Goal: Task Accomplishment & Management: Complete application form

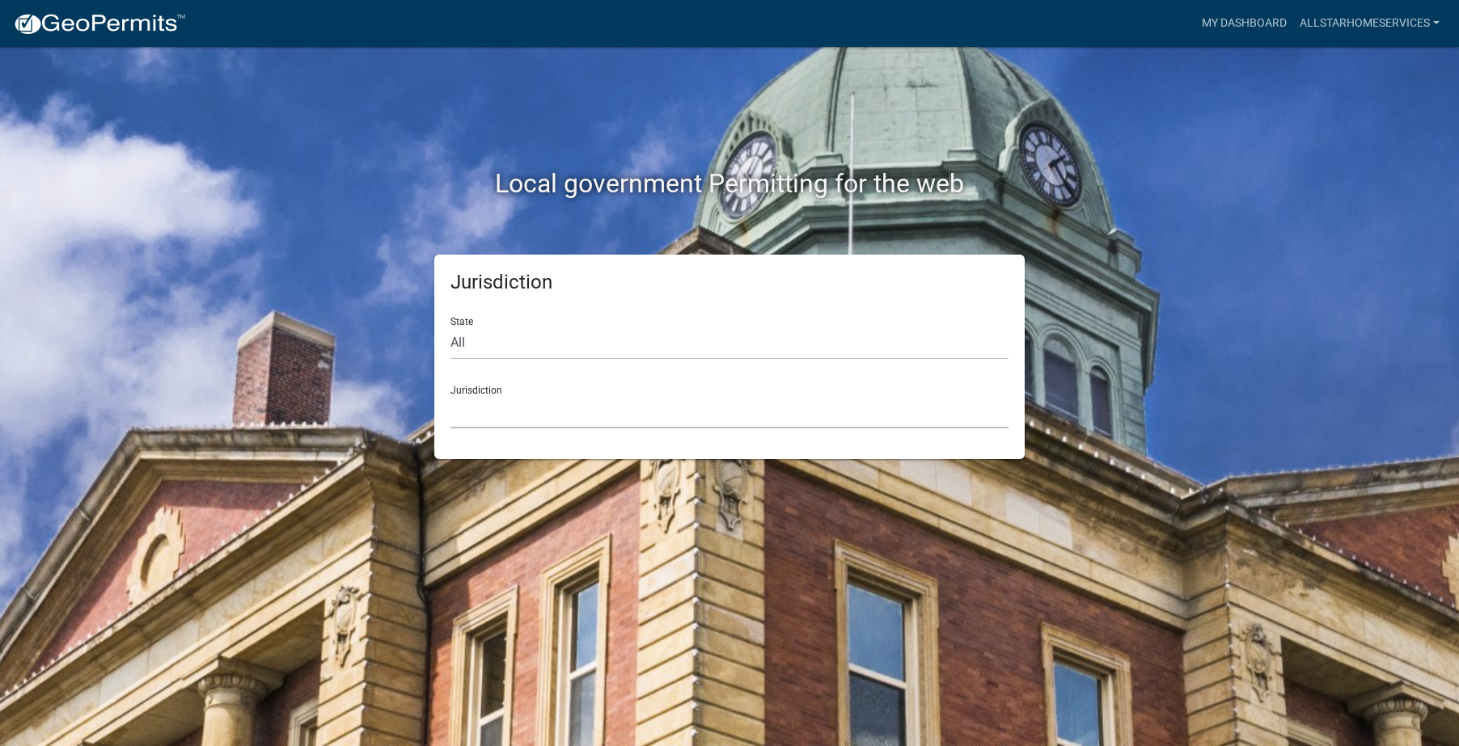
click at [612, 404] on select "[GEOGRAPHIC_DATA], [US_STATE] [GEOGRAPHIC_DATA], [US_STATE][PERSON_NAME][GEOGRA…" at bounding box center [729, 411] width 558 height 33
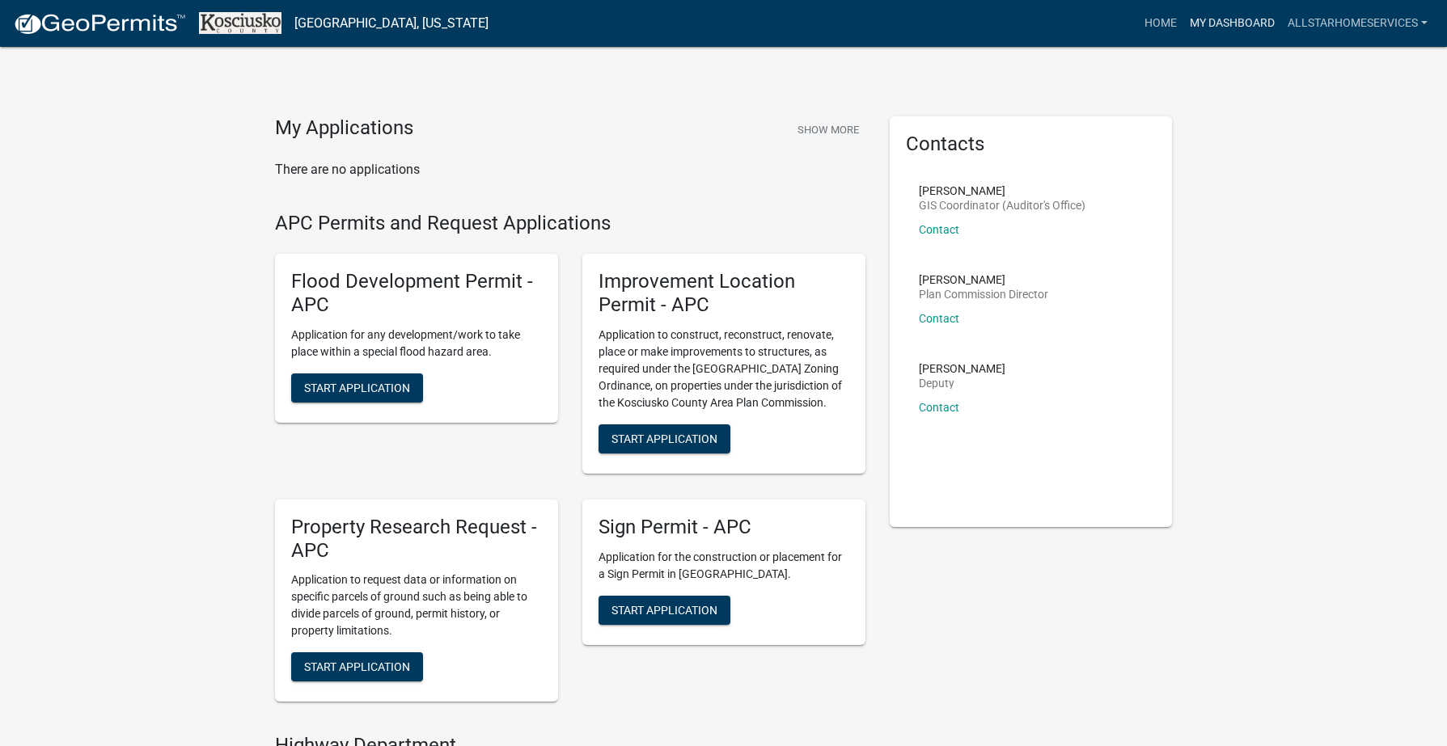
click at [1250, 18] on link "My Dashboard" at bounding box center [1232, 23] width 98 height 31
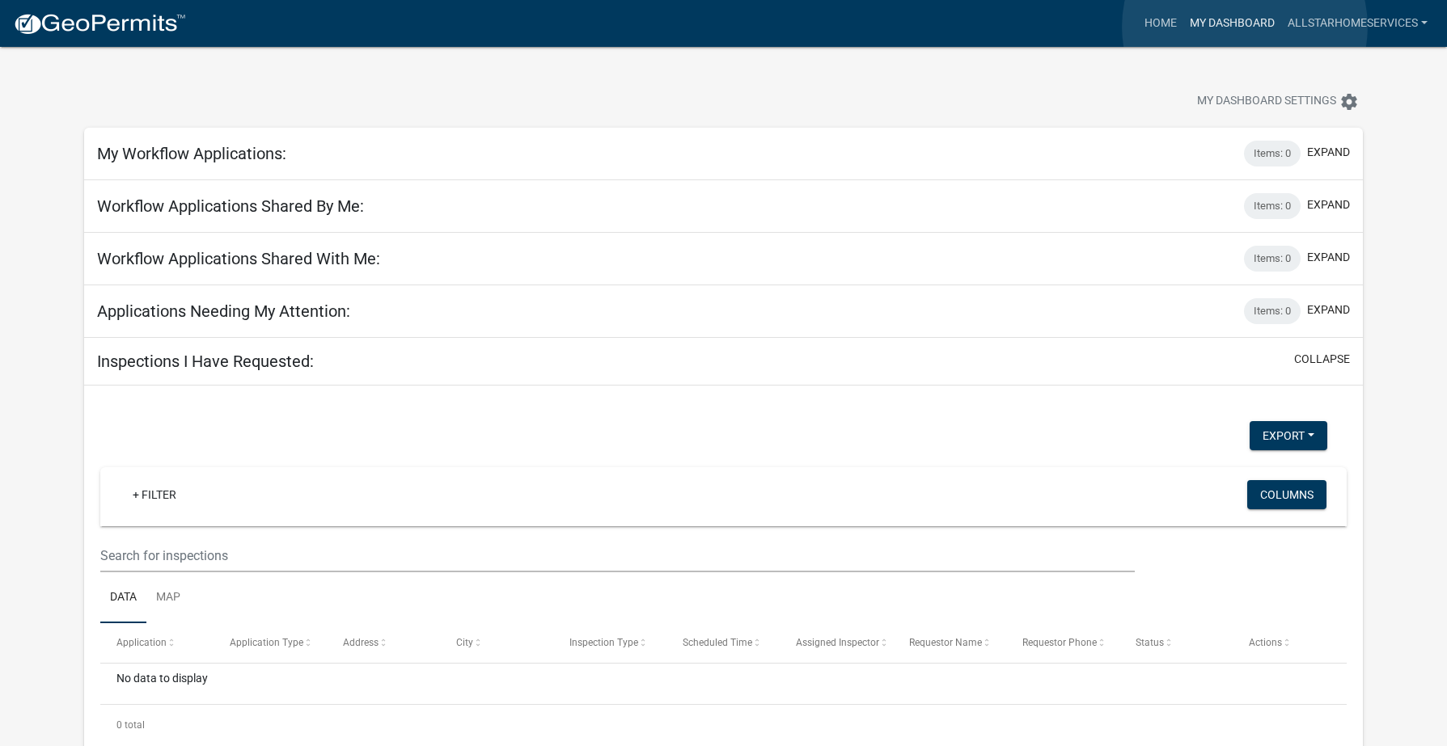
click at [1245, 27] on link "My Dashboard" at bounding box center [1232, 23] width 98 height 31
click at [1153, 15] on link "Home" at bounding box center [1160, 23] width 45 height 31
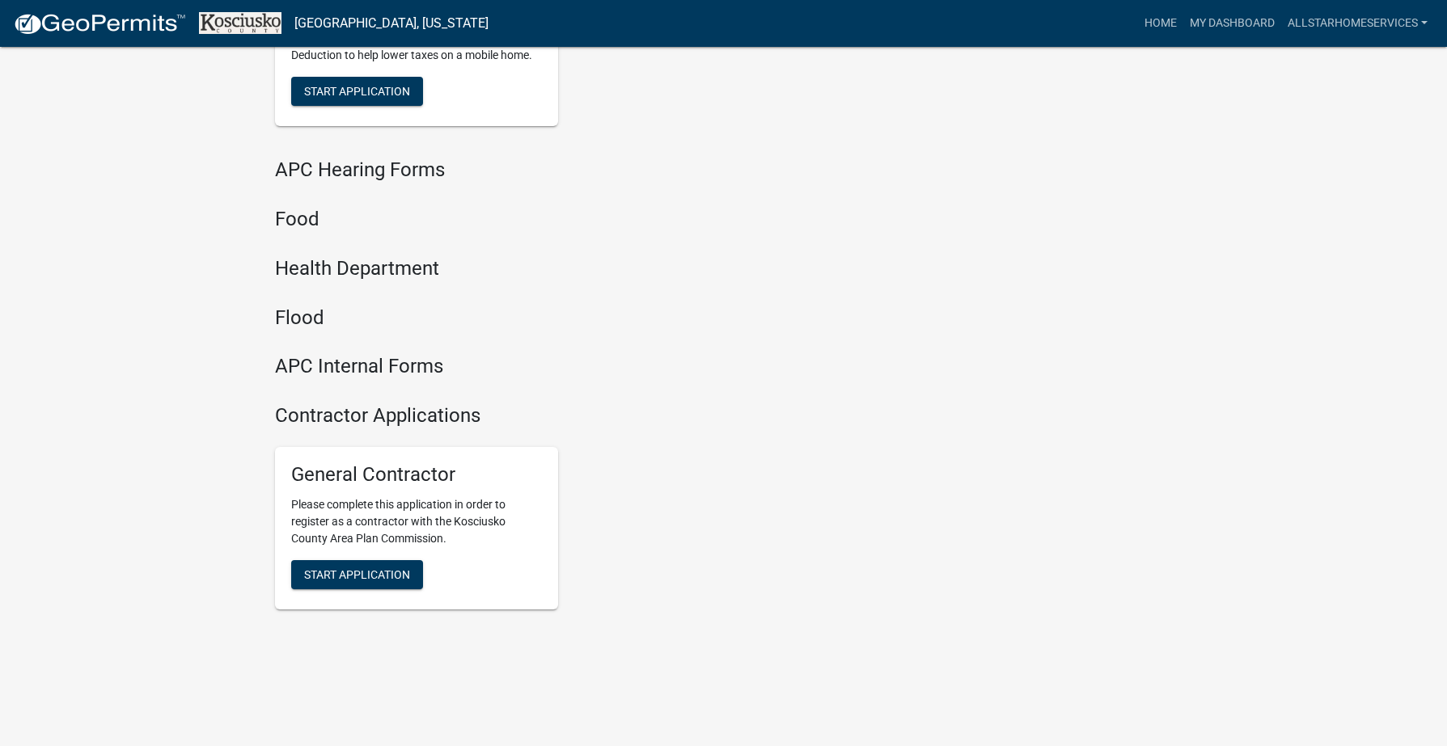
scroll to position [1791, 0]
click at [378, 573] on span "Start Application" at bounding box center [357, 571] width 106 height 13
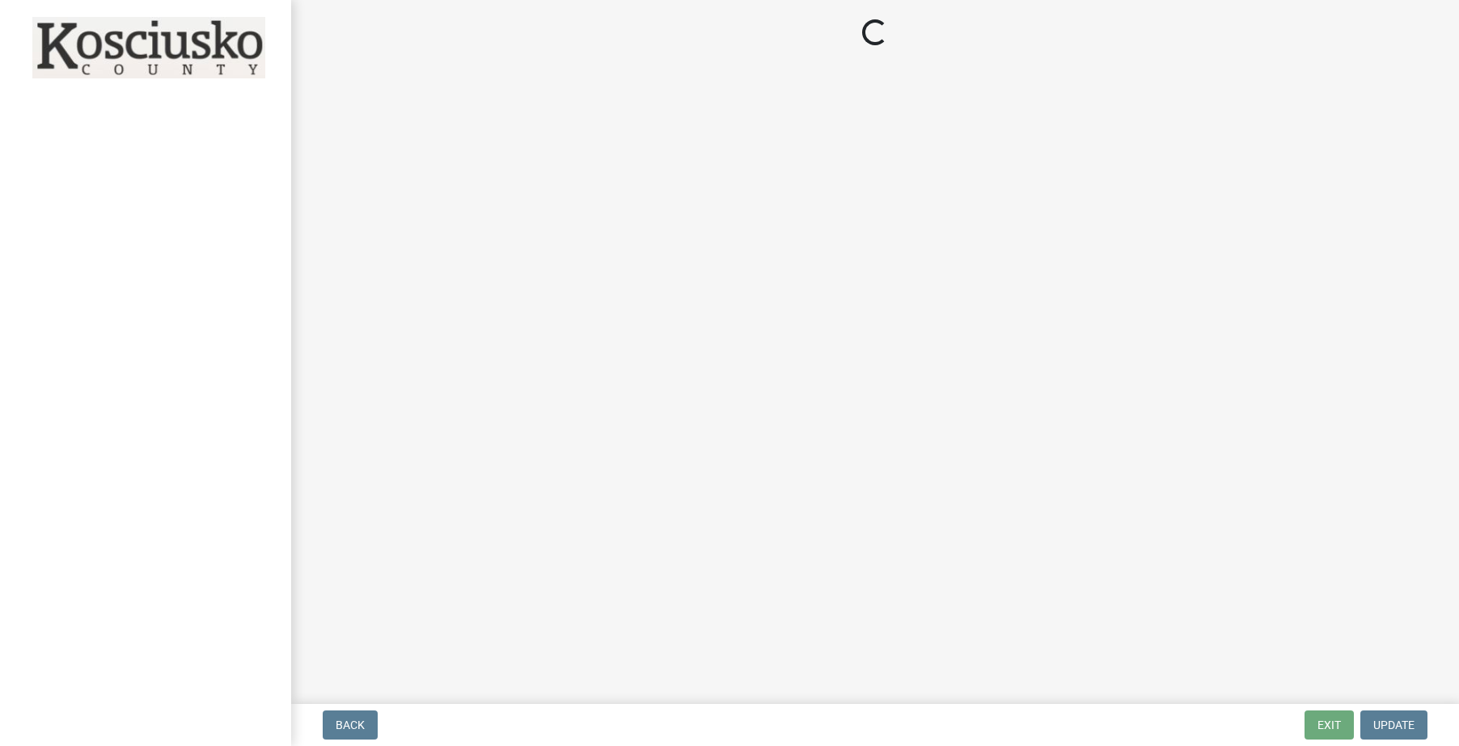
select select "IN"
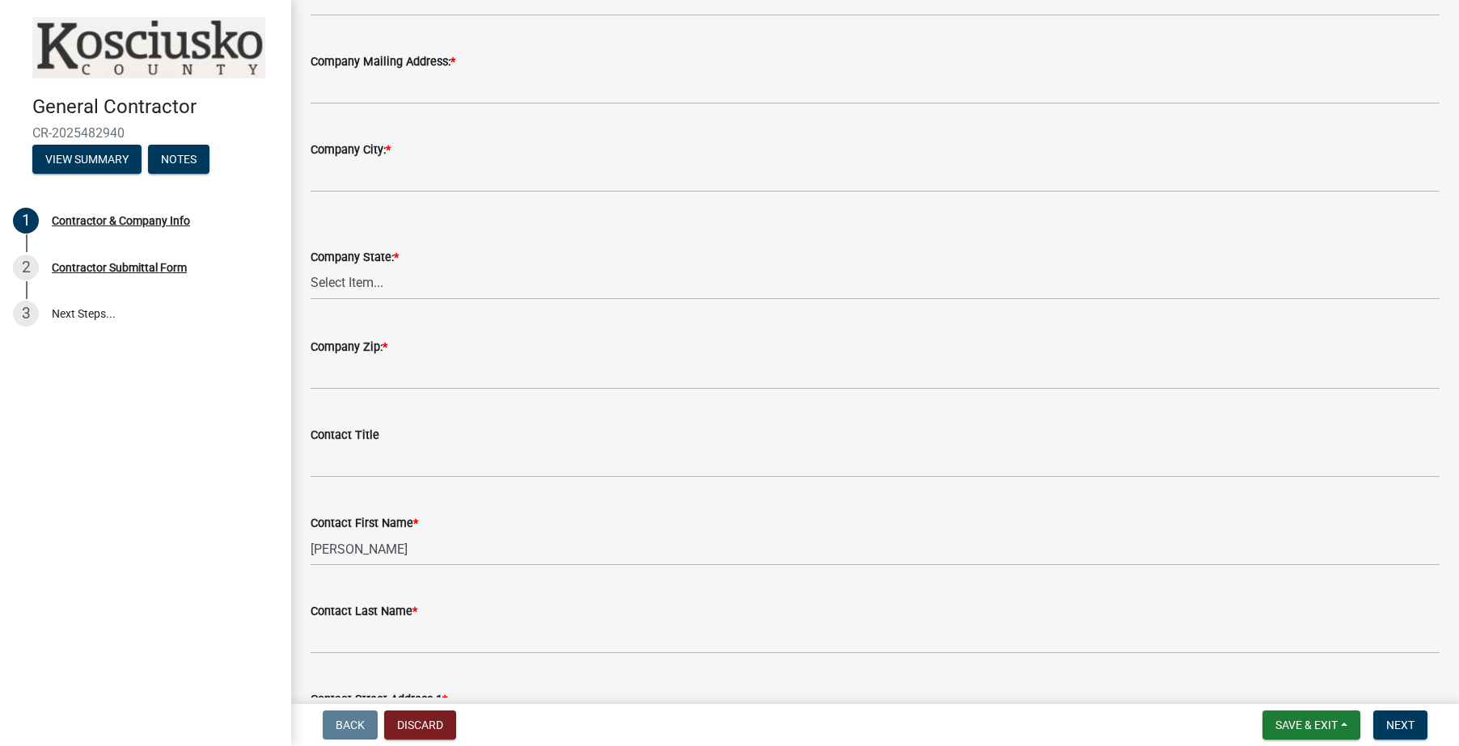
scroll to position [404, 0]
click at [362, 280] on select "Select Item... [US_STATE] [US_STATE] [US_STATE] [US_STATE] [US_STATE] [US_STATE…" at bounding box center [875, 284] width 1129 height 33
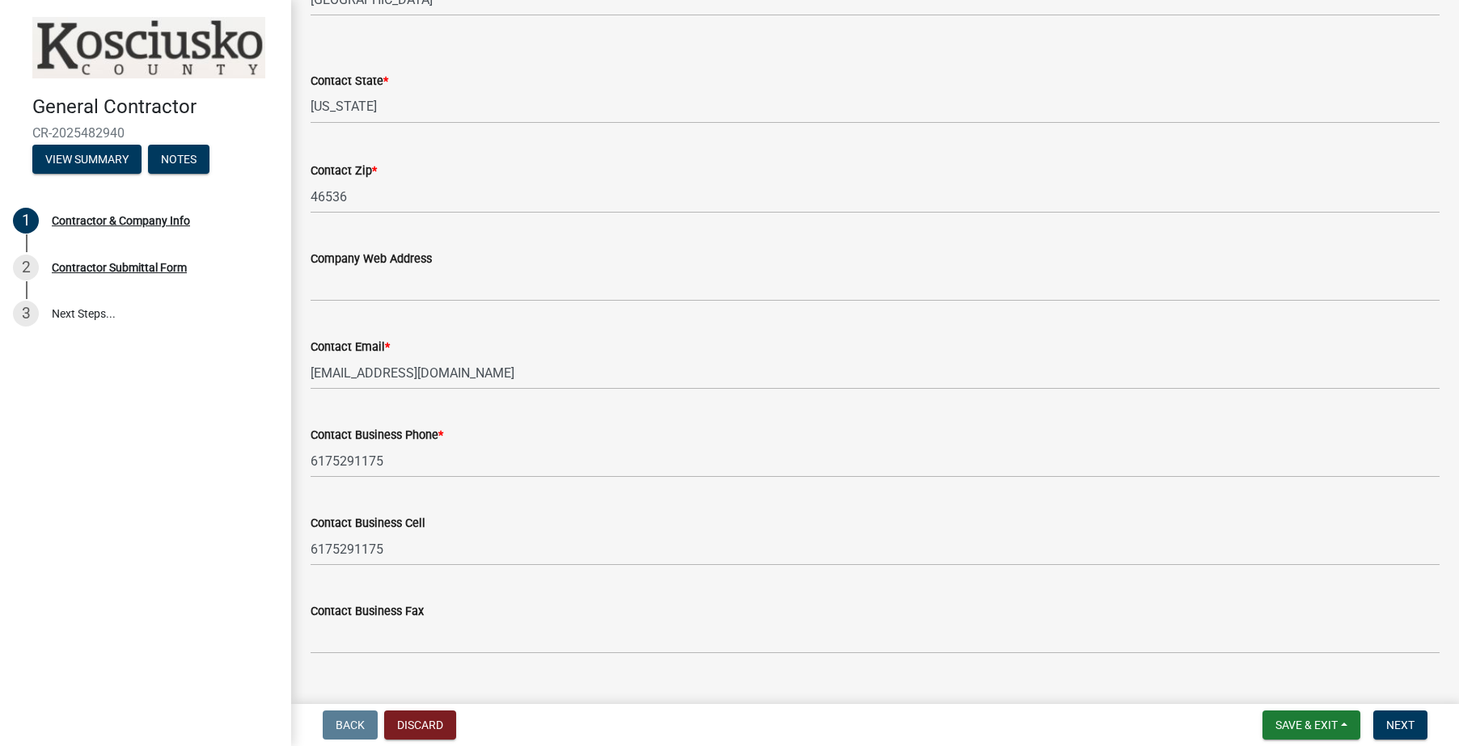
scroll to position [1373, 0]
